Goal: Navigation & Orientation: Go to known website

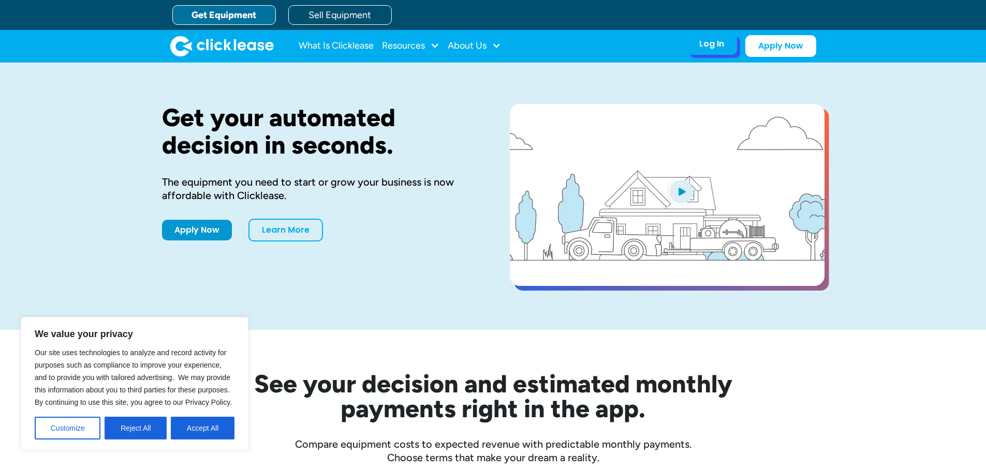
click at [709, 45] on div "Log In" at bounding box center [711, 44] width 25 height 10
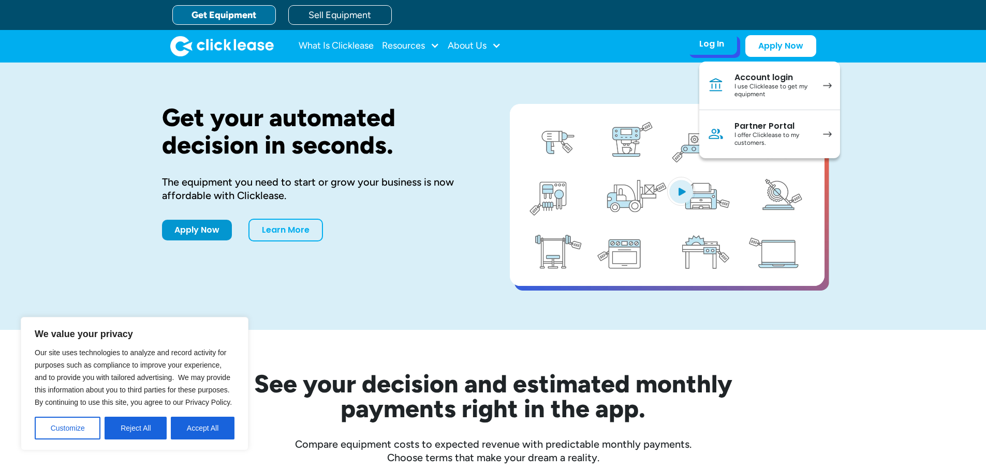
click at [780, 93] on div "I use Clicklease to get my equipment" at bounding box center [773, 91] width 78 height 16
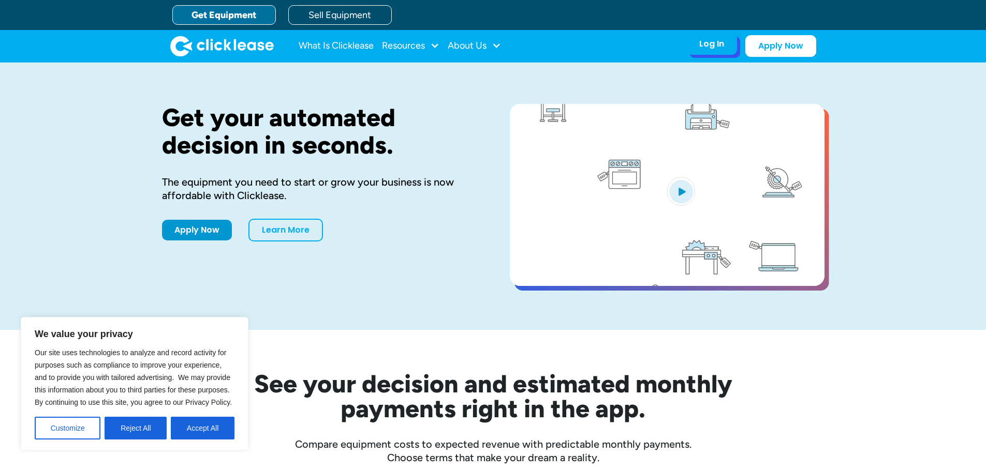
click at [701, 44] on div "Log In" at bounding box center [711, 44] width 25 height 10
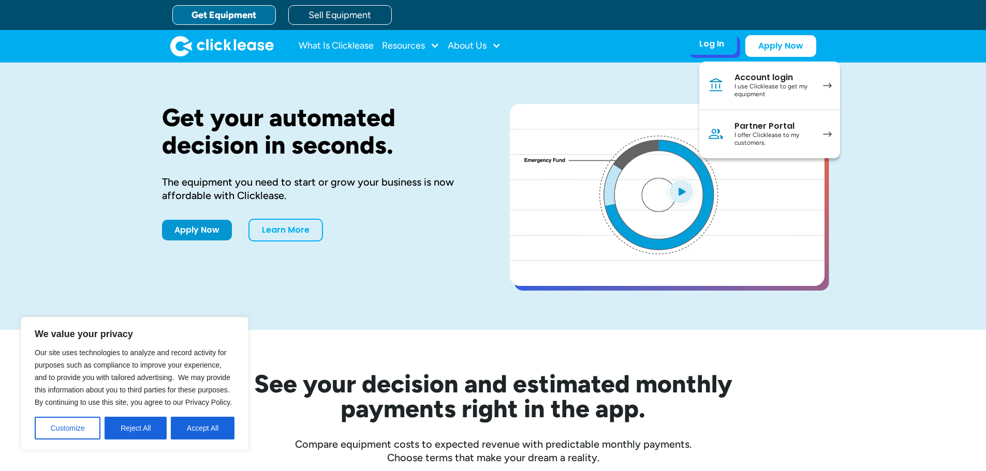
click at [755, 93] on div "I use Clicklease to get my equipment" at bounding box center [773, 91] width 78 height 16
